Goal: Task Accomplishment & Management: Manage account settings

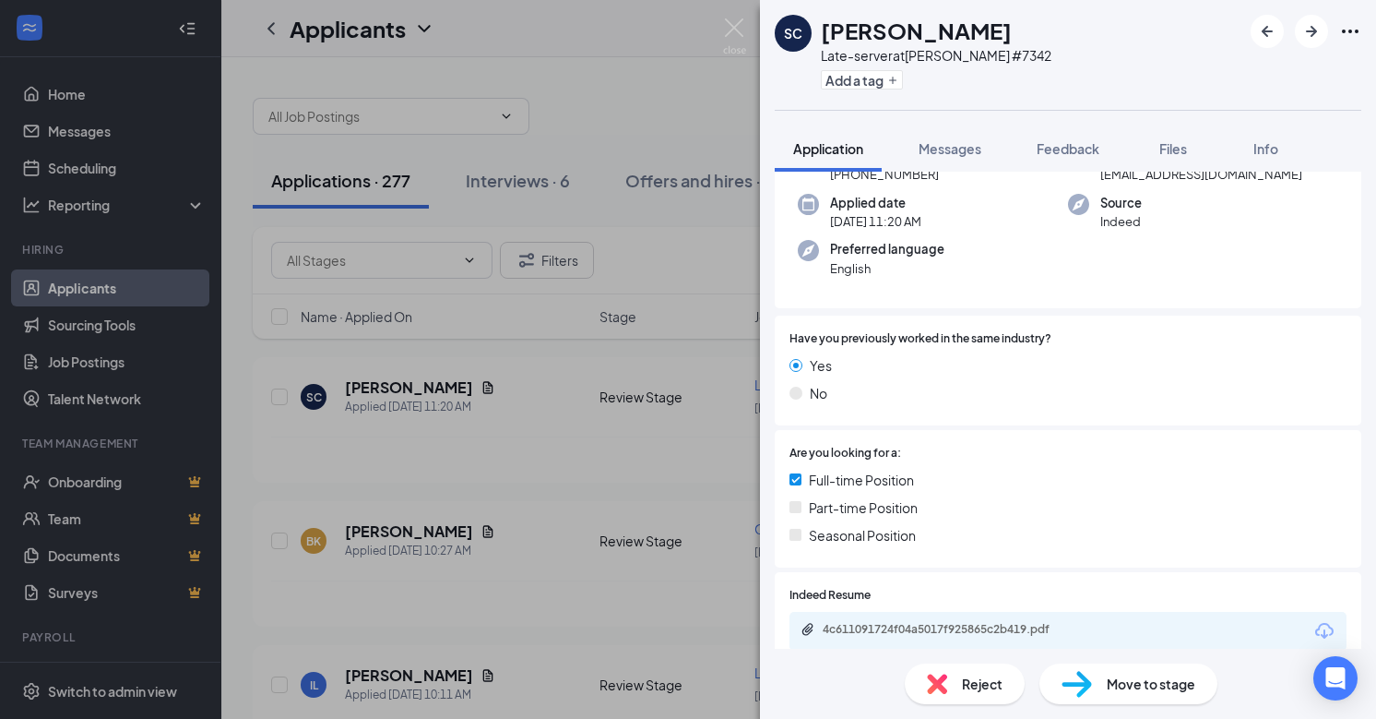
scroll to position [151, 0]
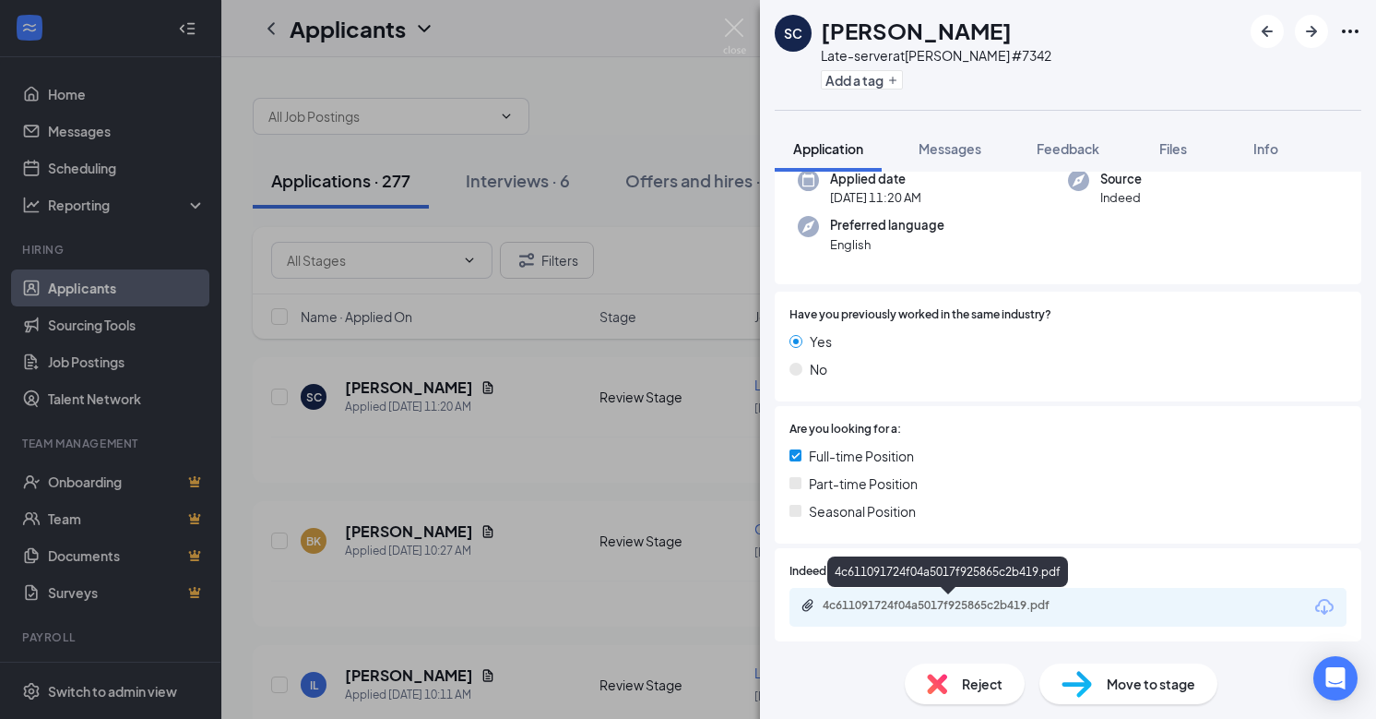
click at [854, 605] on div "4c611091724f04a5017f925865c2b419.pdf" at bounding box center [952, 605] width 258 height 15
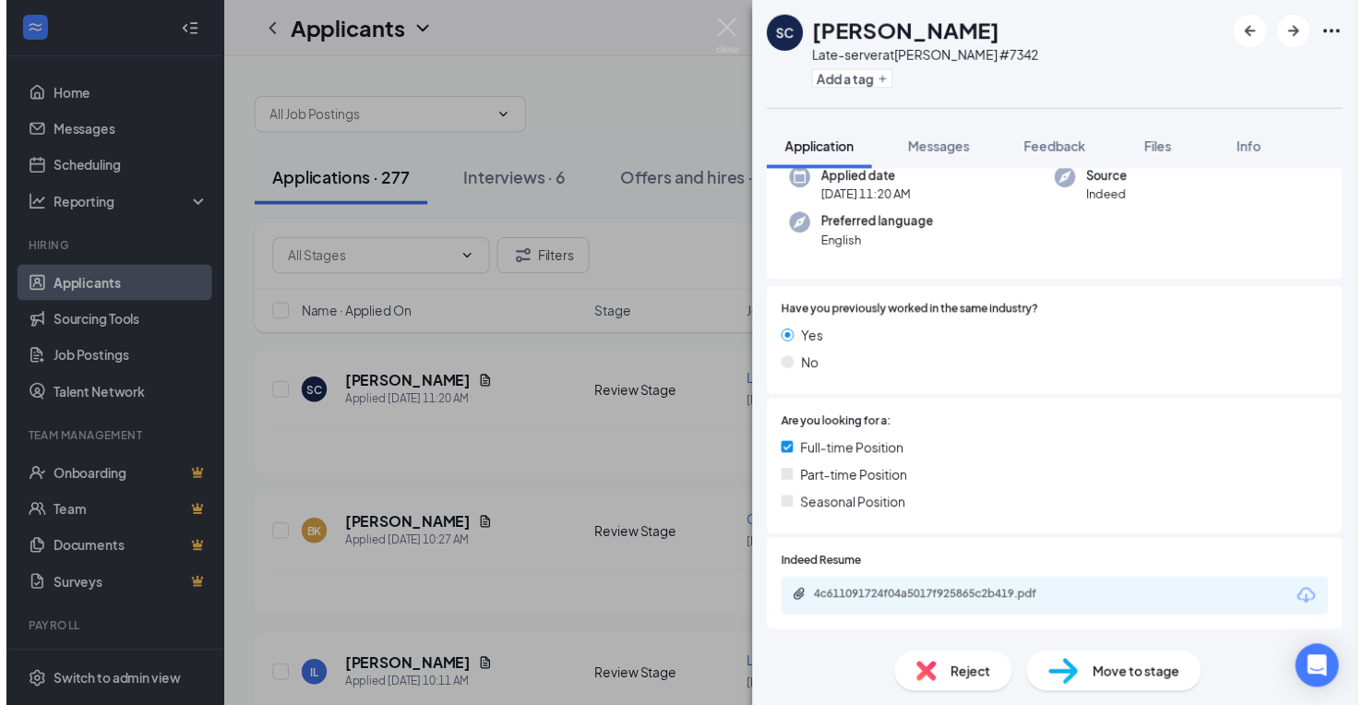
scroll to position [144, 0]
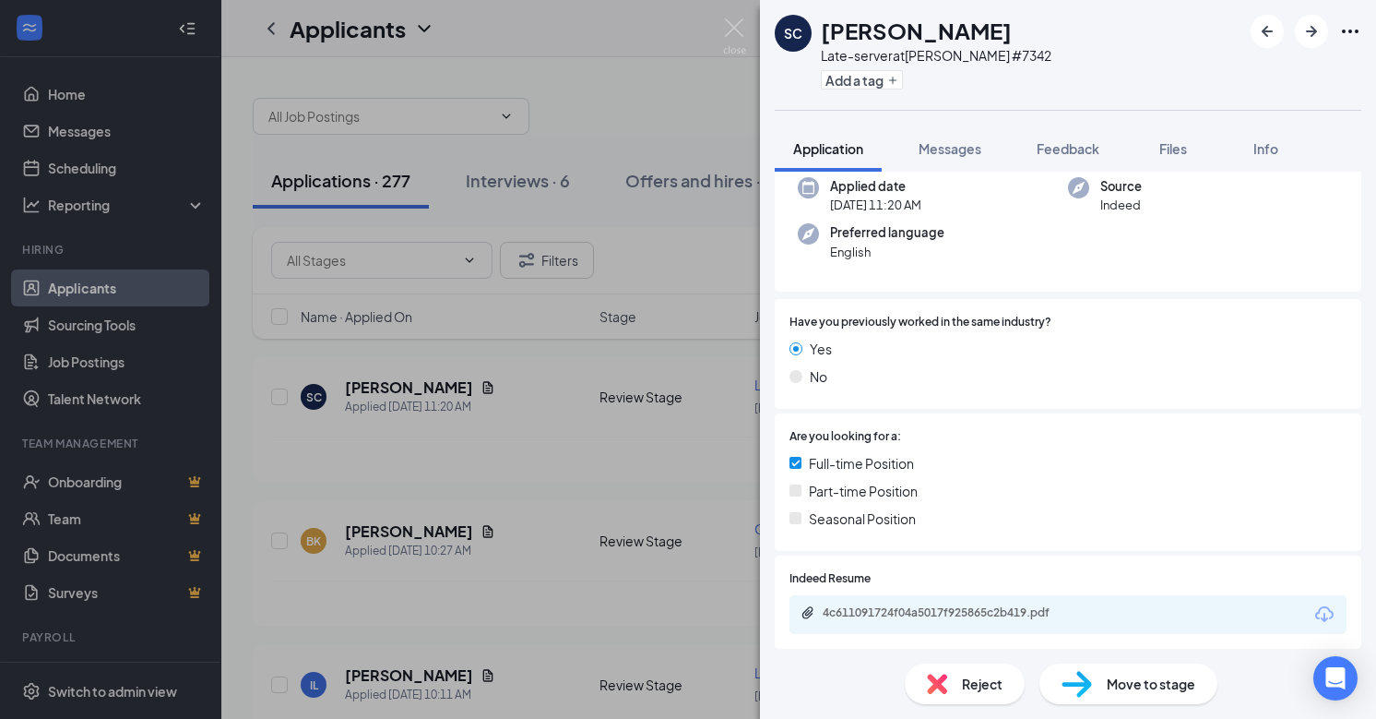
click at [695, 338] on div "SC Seth Cerda Late-server at Denny's #7342 Add a tag Application Messages Feedb…" at bounding box center [688, 359] width 1376 height 719
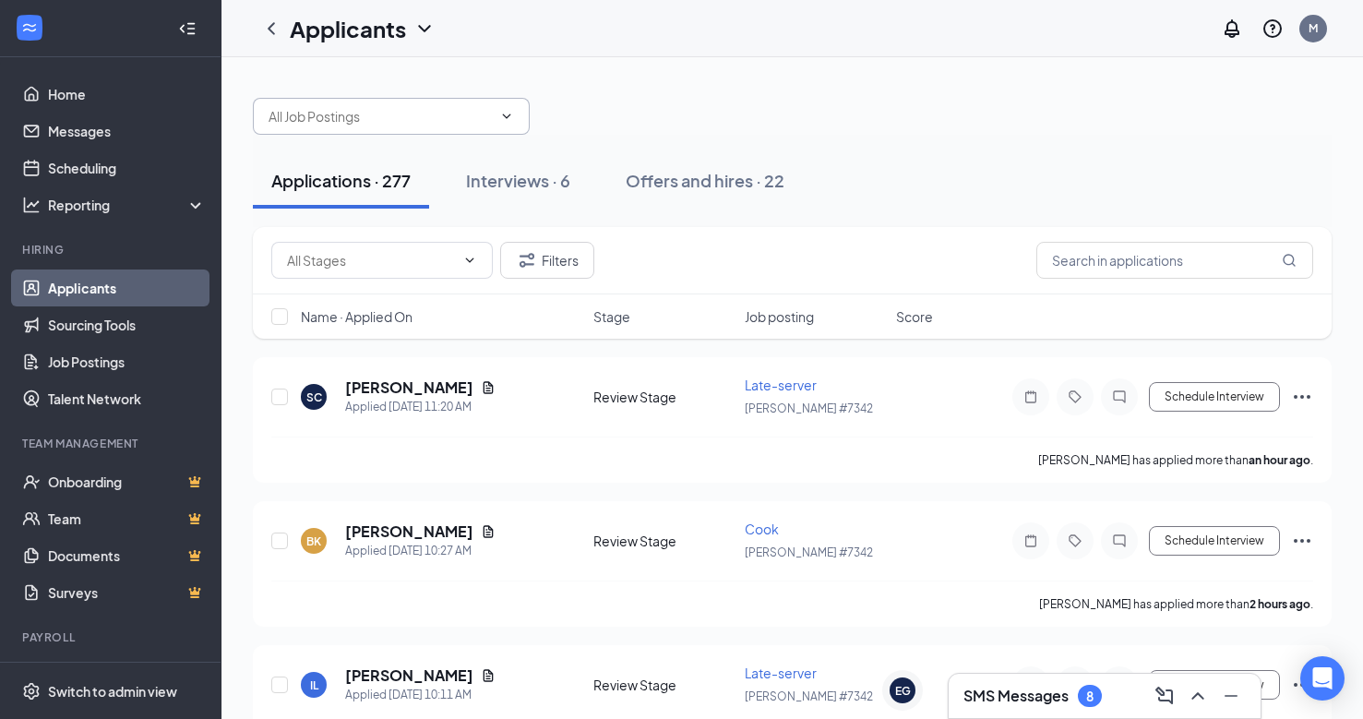
click at [510, 113] on icon "ChevronDown" at bounding box center [506, 116] width 15 height 15
click at [505, 118] on icon "ChevronDown" at bounding box center [506, 116] width 15 height 15
click at [505, 119] on icon "ChevronDown" at bounding box center [506, 116] width 15 height 15
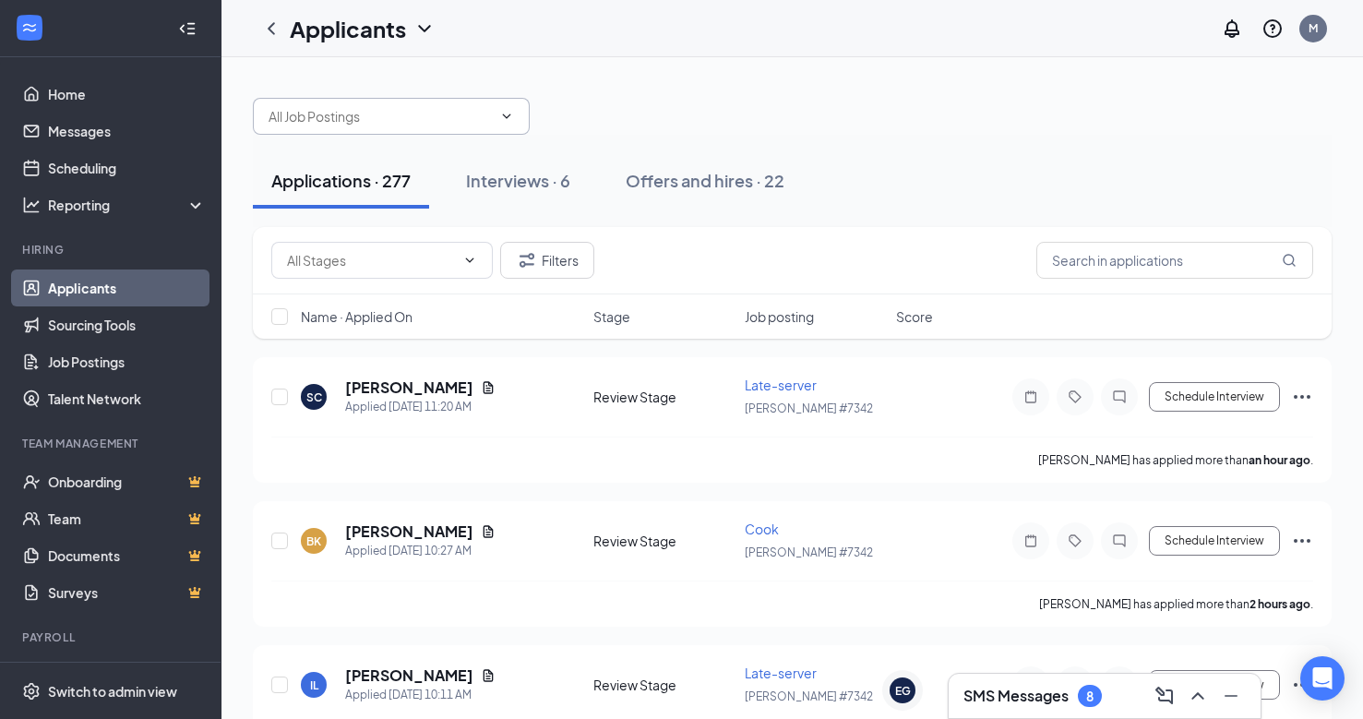
click at [505, 125] on span at bounding box center [391, 116] width 277 height 37
click at [505, 132] on span at bounding box center [391, 116] width 277 height 37
click at [74, 366] on link "Job Postings" at bounding box center [127, 361] width 158 height 37
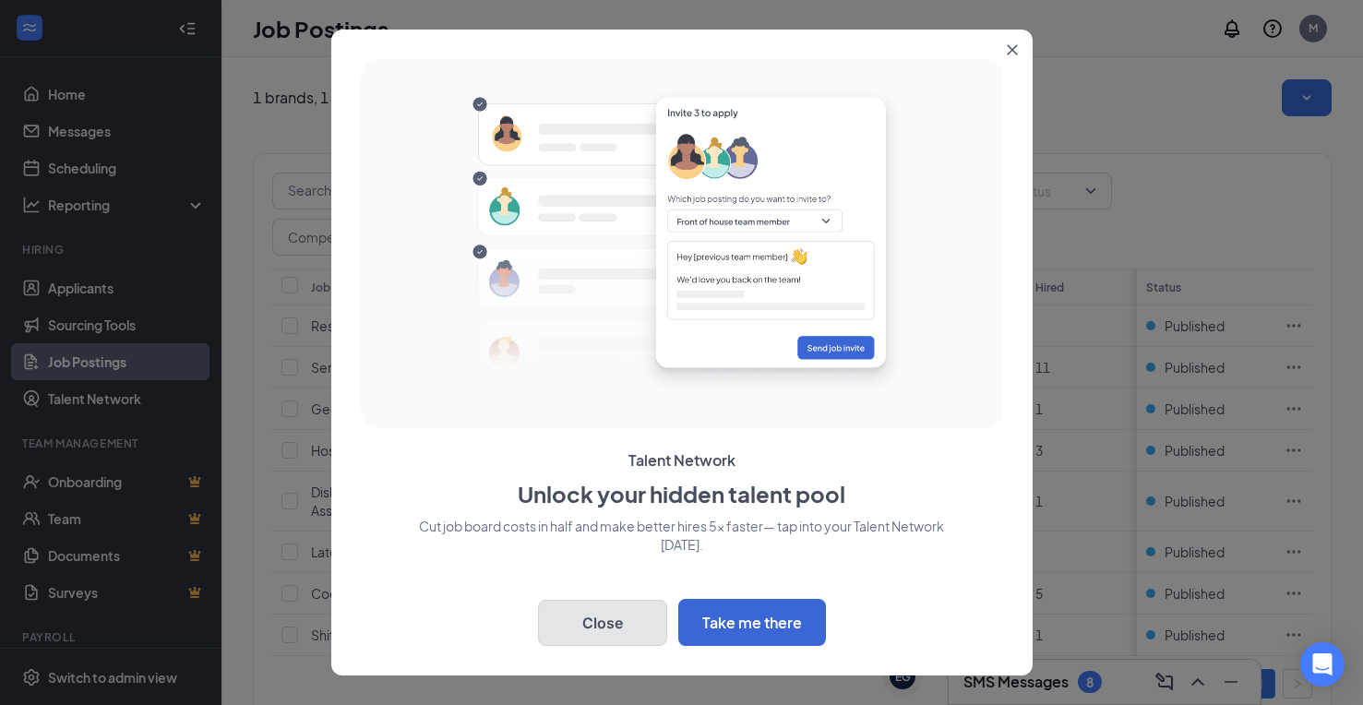
click at [600, 633] on button "Close" at bounding box center [602, 623] width 129 height 46
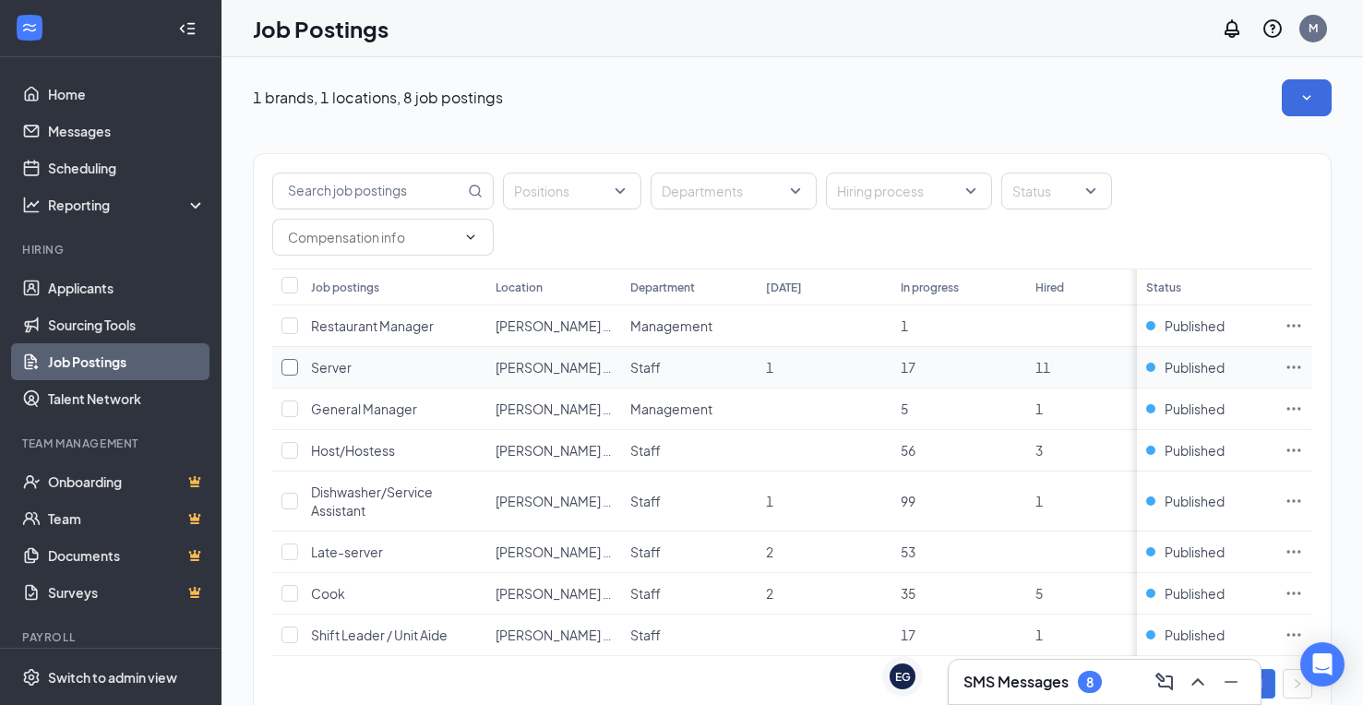
click at [288, 372] on input "checkbox" at bounding box center [289, 367] width 17 height 17
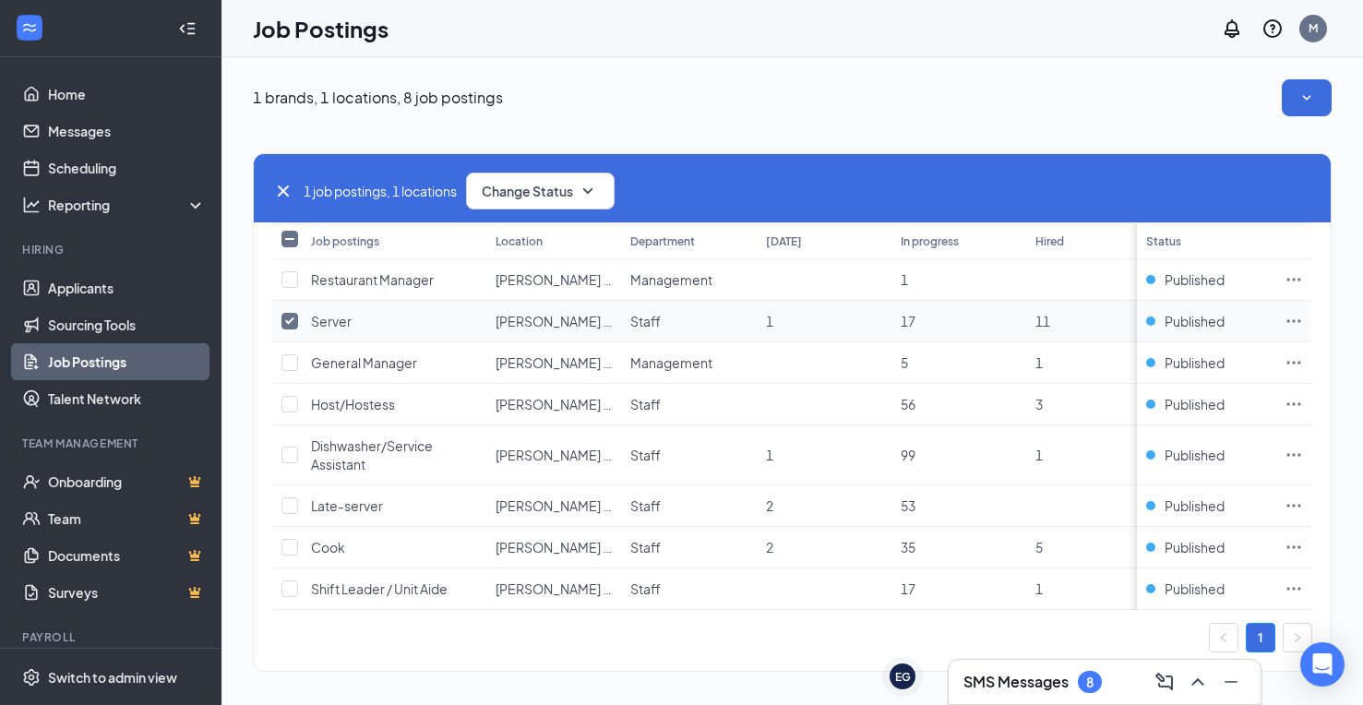
click at [292, 325] on input "checkbox" at bounding box center [289, 321] width 17 height 17
checkbox input "false"
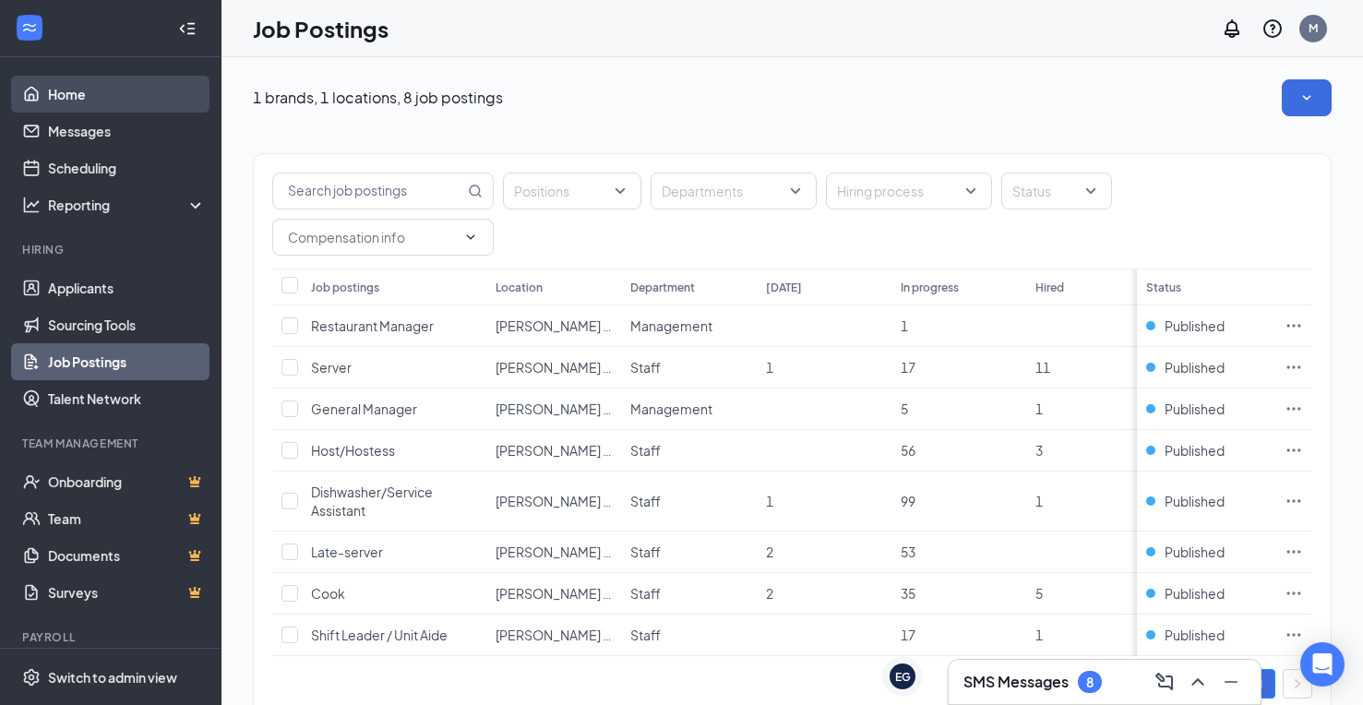
click at [98, 103] on link "Home" at bounding box center [127, 94] width 158 height 37
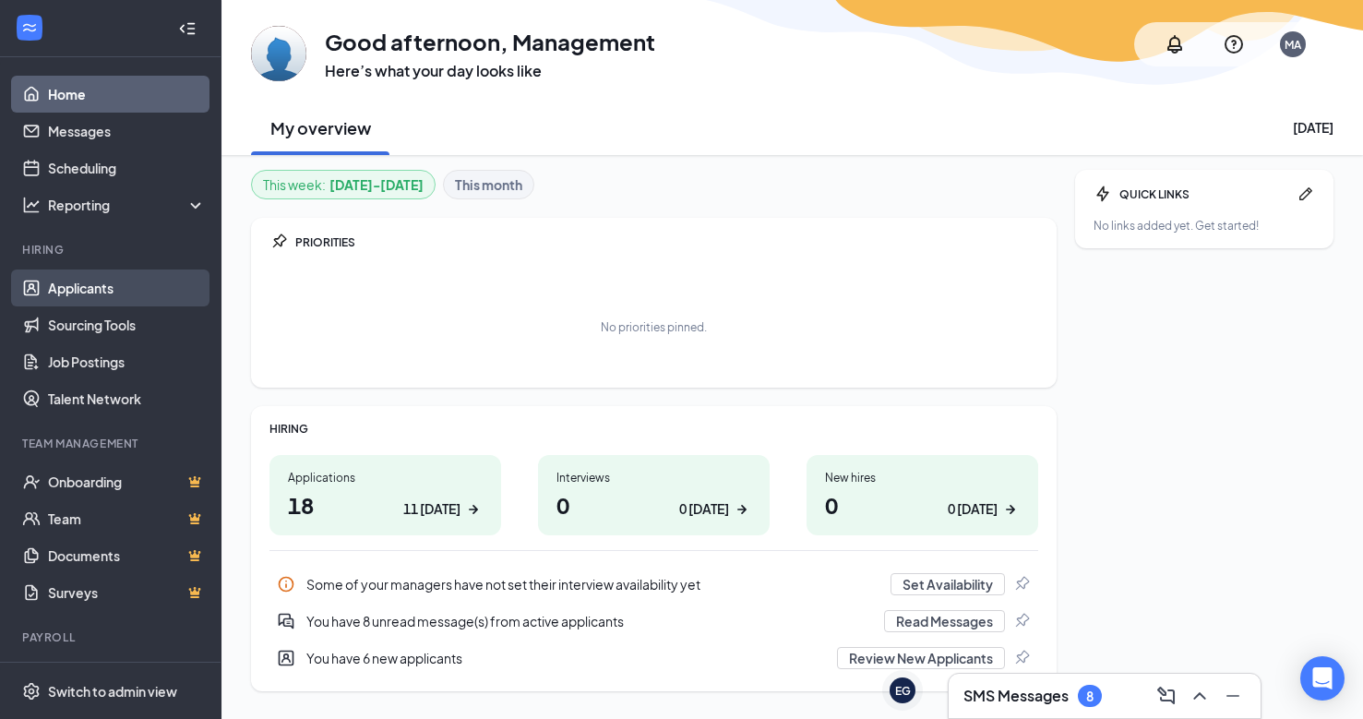
click at [112, 289] on link "Applicants" at bounding box center [127, 287] width 158 height 37
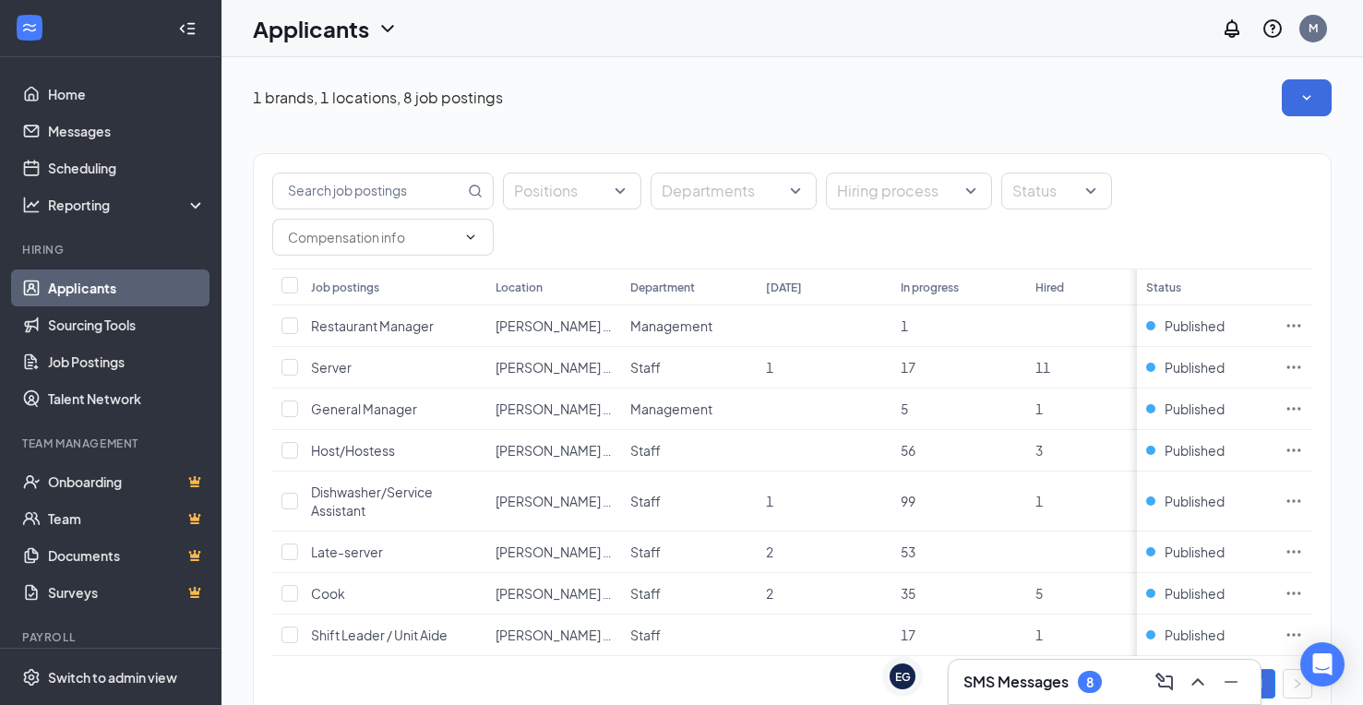
click at [117, 289] on link "Applicants" at bounding box center [127, 287] width 158 height 37
click at [1303, 365] on icon "Ellipses" at bounding box center [1293, 367] width 18 height 18
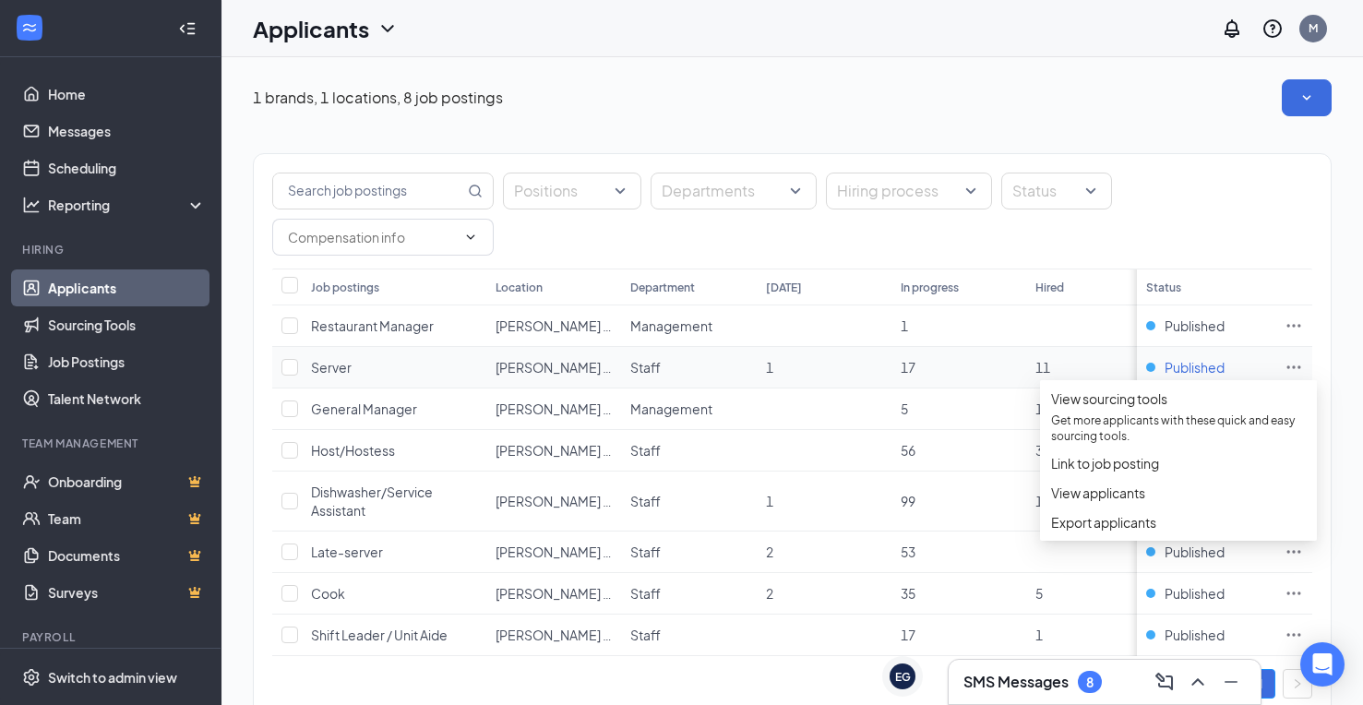
click at [1213, 371] on span "Published" at bounding box center [1194, 367] width 60 height 18
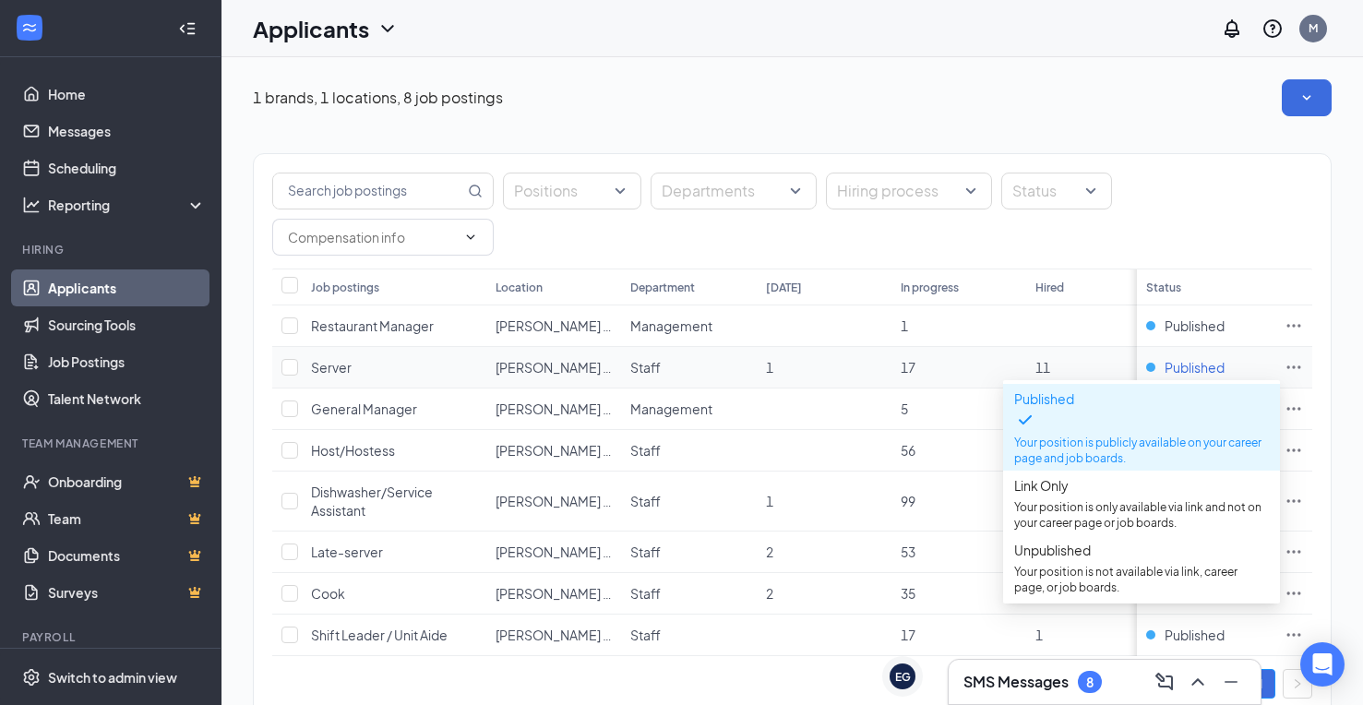
click at [1213, 371] on span "Published" at bounding box center [1194, 367] width 60 height 18
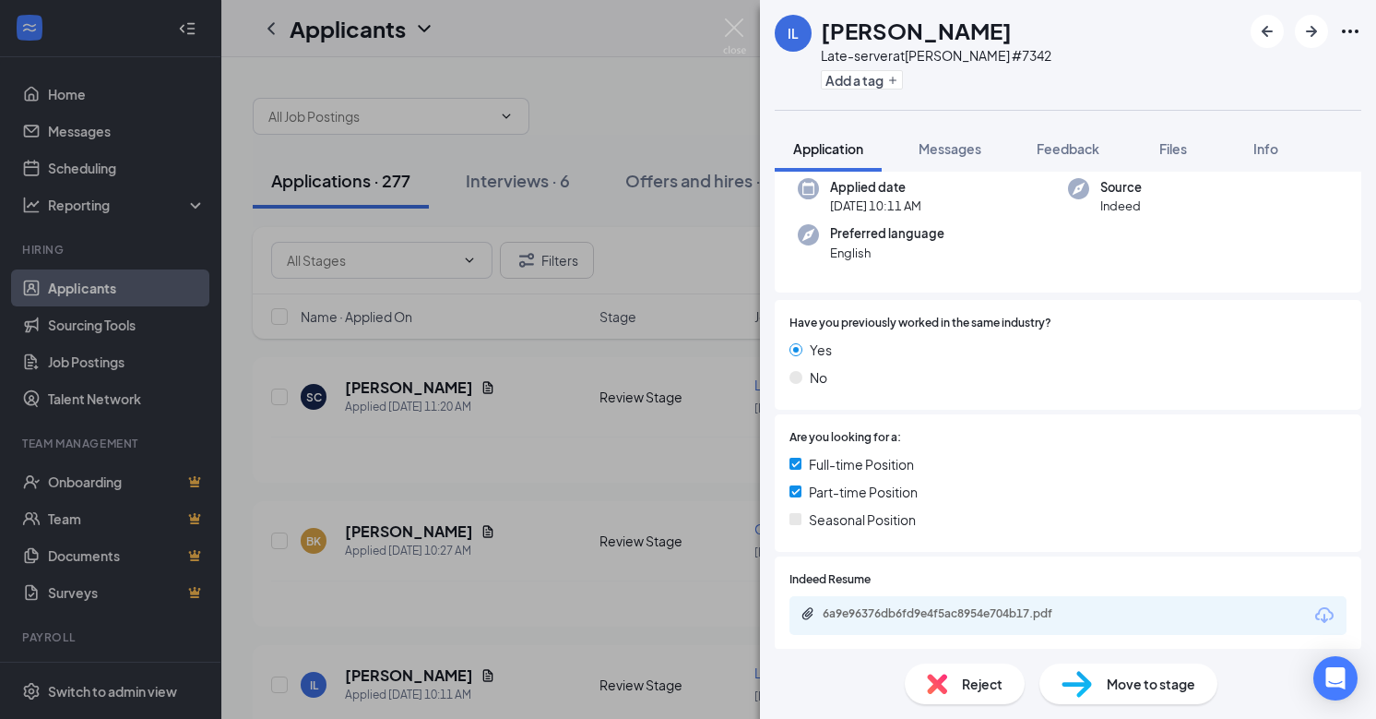
scroll to position [203, 0]
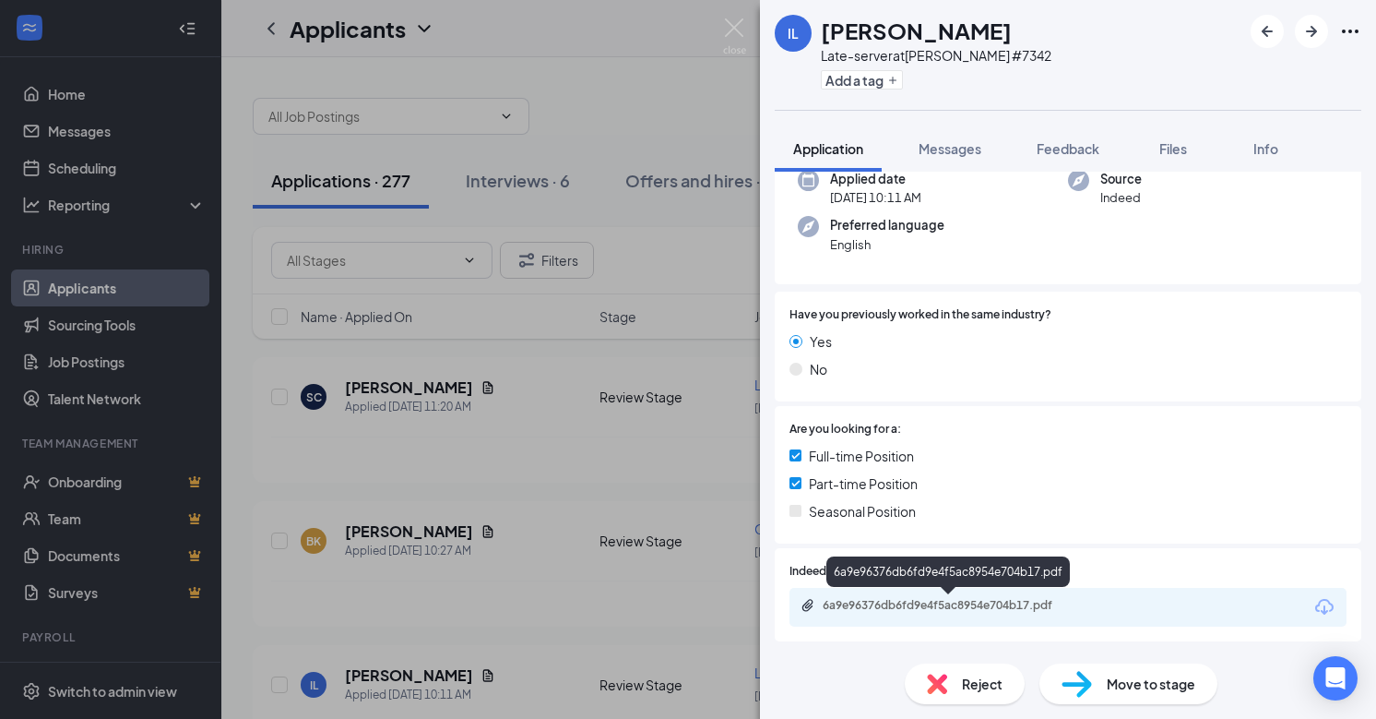
click at [948, 603] on div "6a9e96376db6fd9e4f5ac8954e704b17.pdf" at bounding box center [952, 605] width 258 height 15
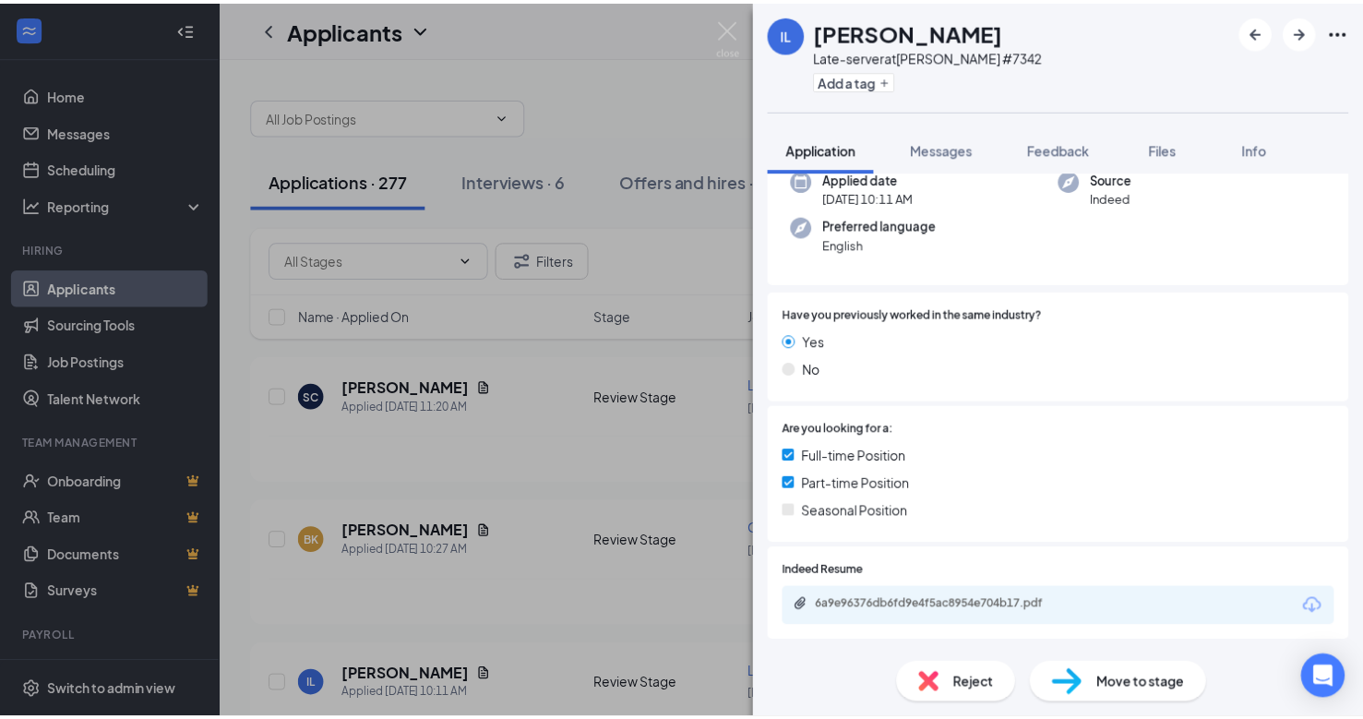
scroll to position [196, 0]
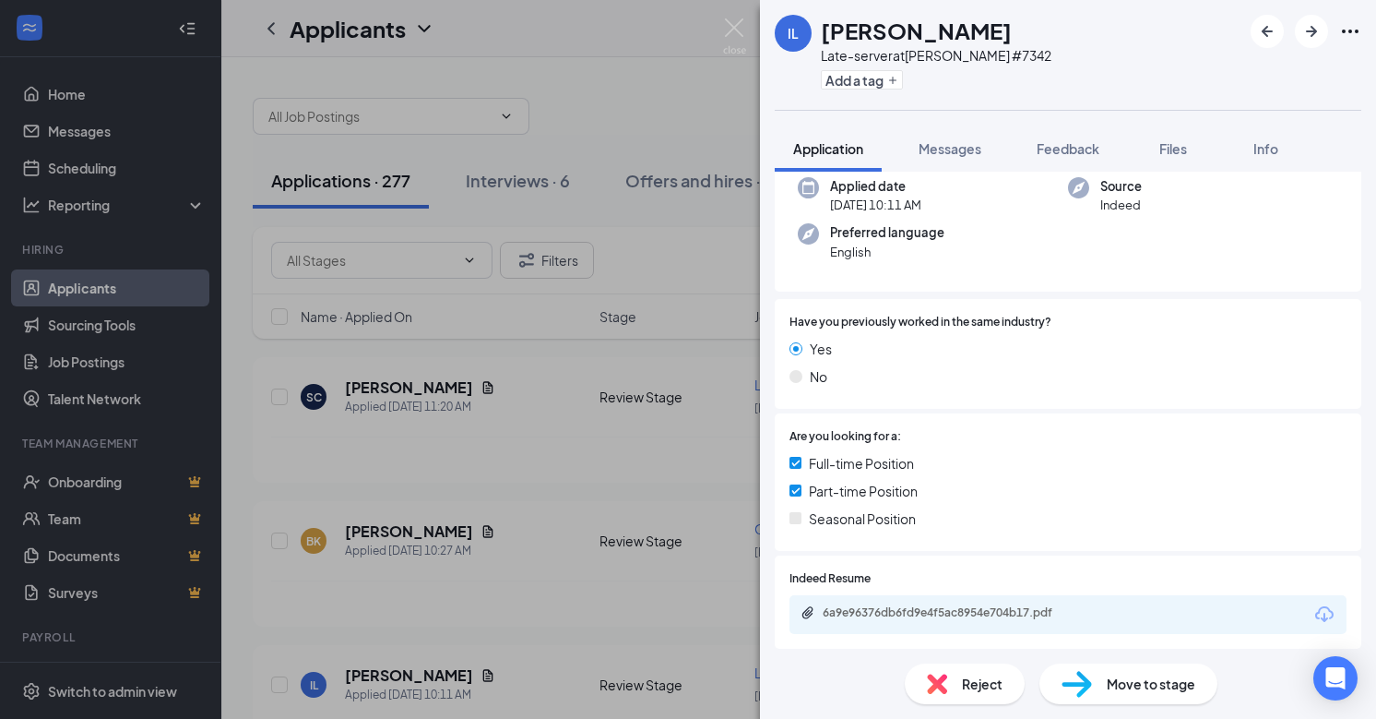
click at [573, 384] on div "IL [PERSON_NAME] Late-server at [PERSON_NAME] #7342 Add a tag Application Messa…" at bounding box center [688, 359] width 1376 height 719
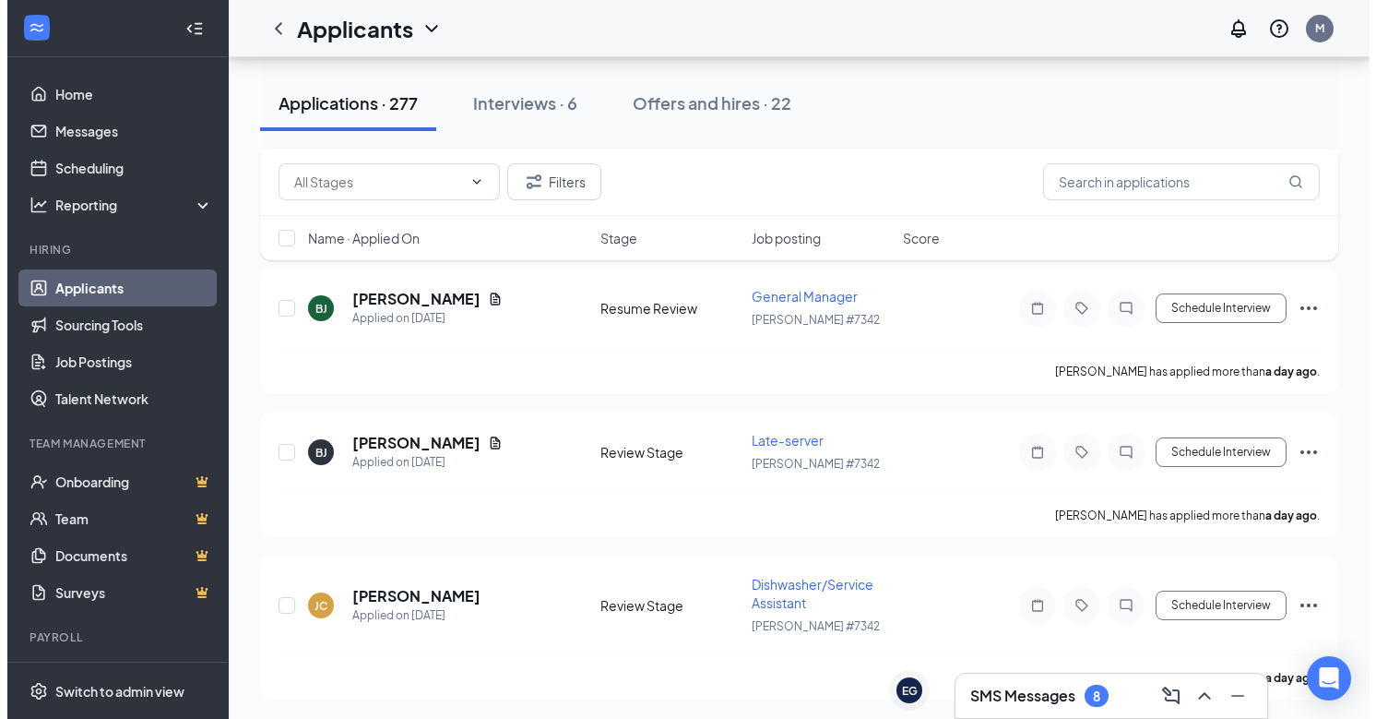
scroll to position [1476, 0]
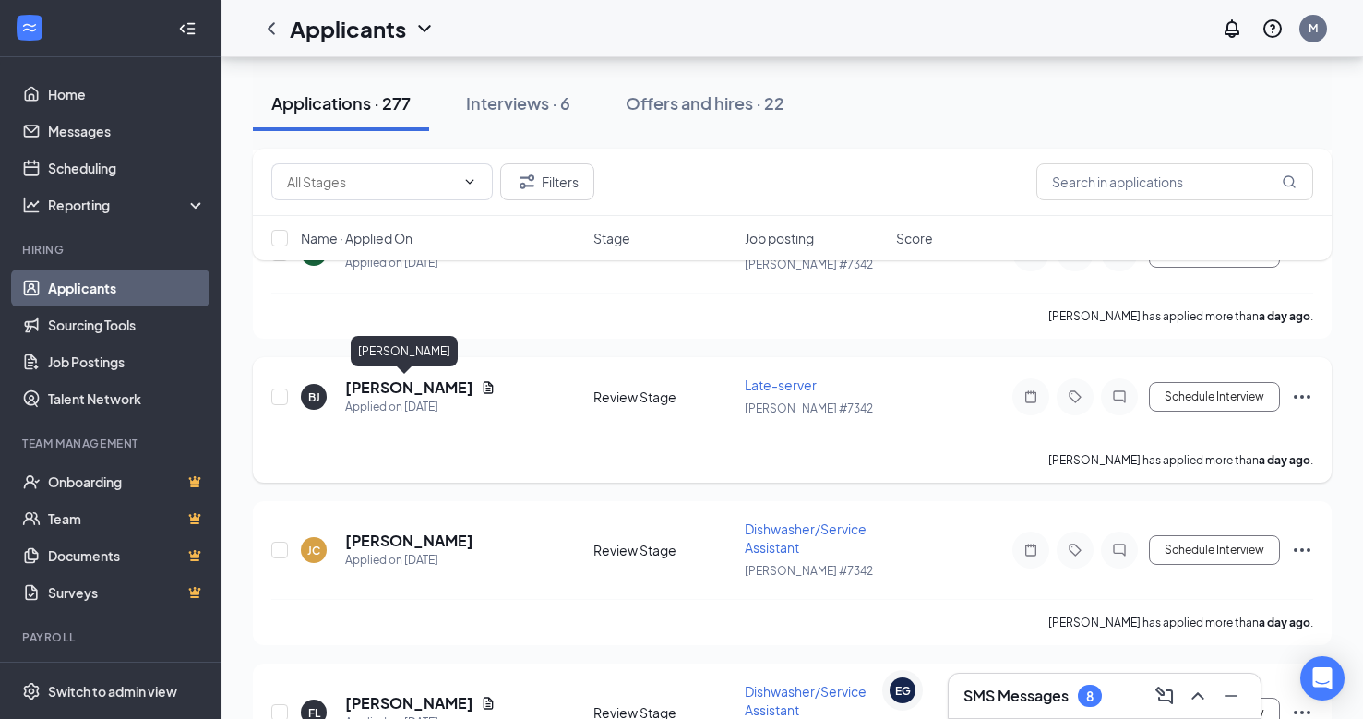
click at [398, 391] on h5 "[PERSON_NAME]" at bounding box center [409, 387] width 128 height 20
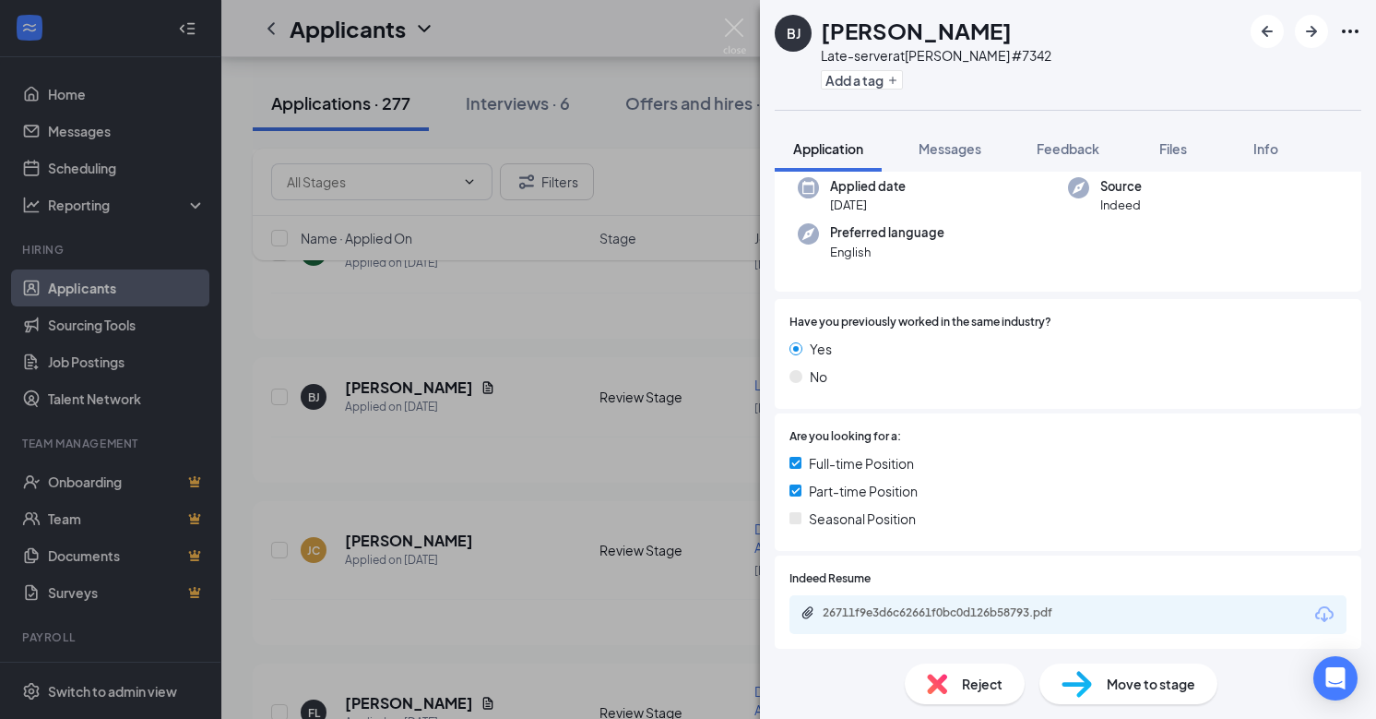
scroll to position [203, 0]
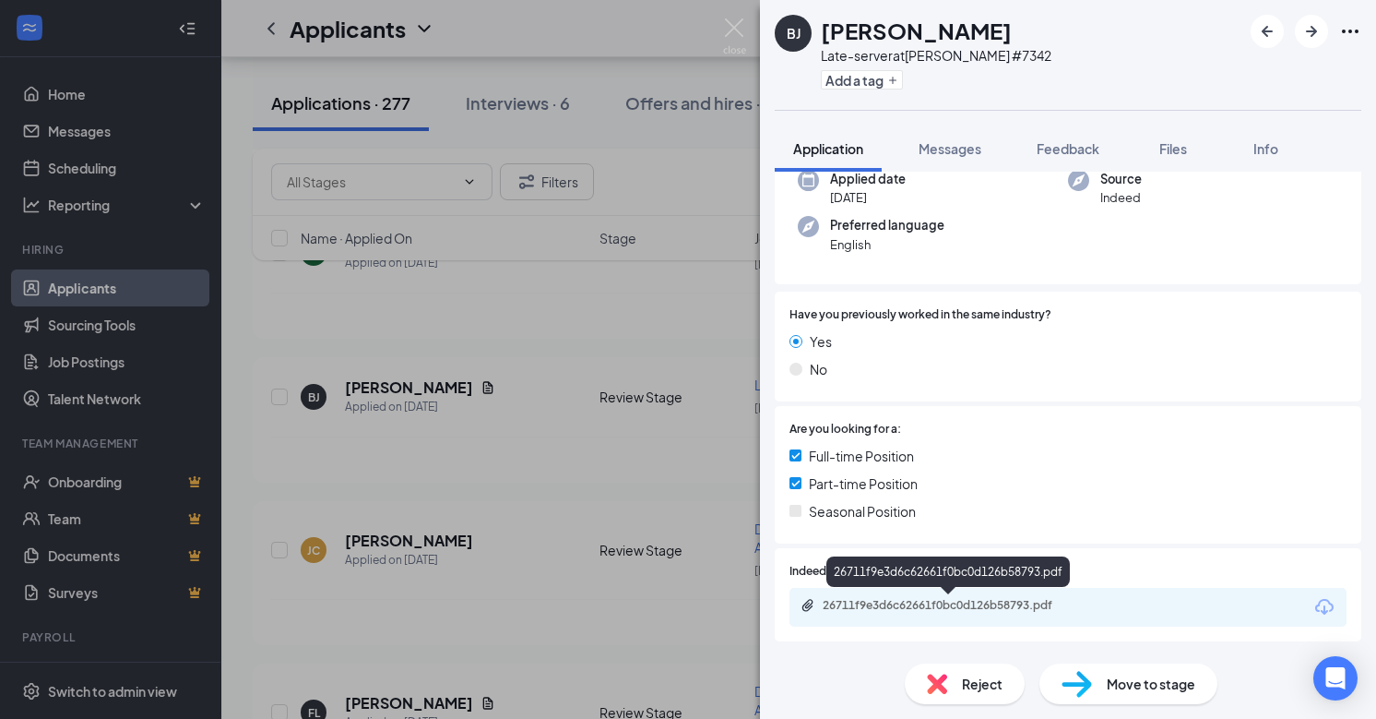
click at [969, 610] on div "26711f9e3d6c62661f0bc0d126b58793.pdf" at bounding box center [952, 605] width 258 height 15
